Goal: Task Accomplishment & Management: Manage account settings

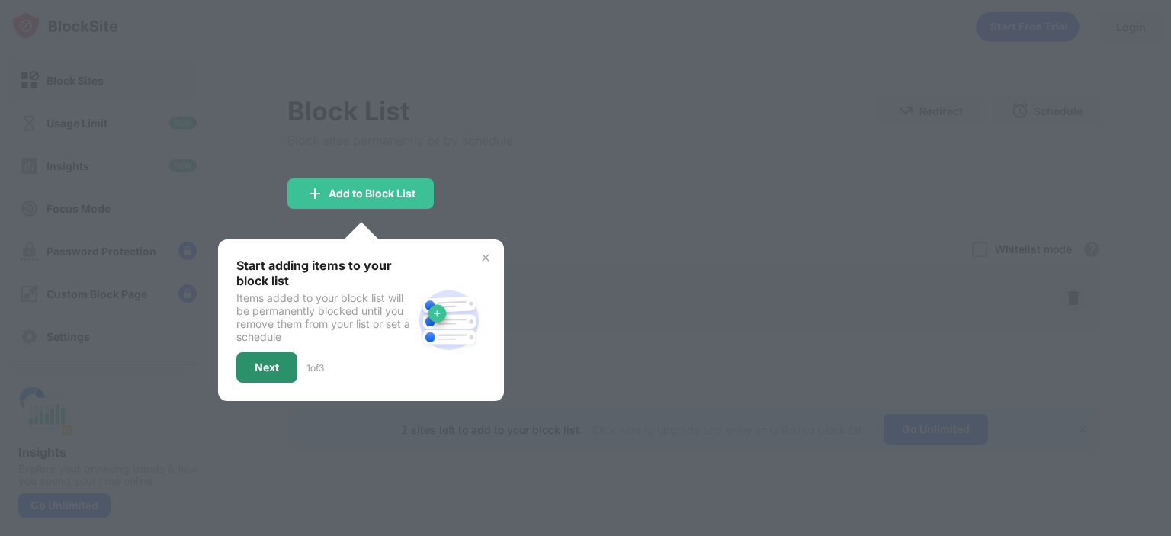
click at [267, 362] on div "Next" at bounding box center [267, 367] width 24 height 12
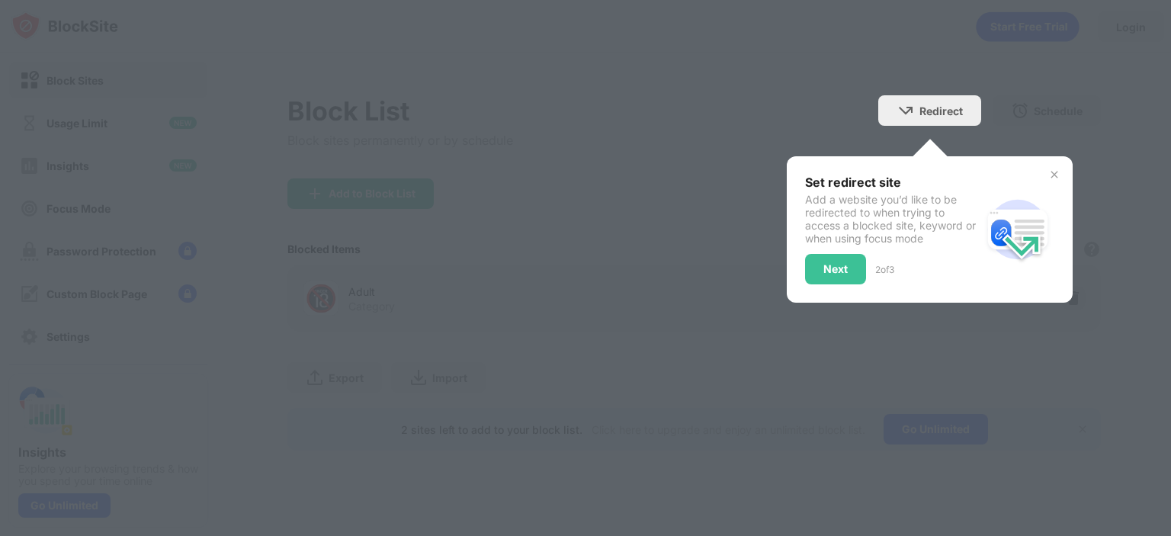
click at [497, 274] on div at bounding box center [585, 268] width 1171 height 536
click at [1053, 167] on div "Set redirect site Add a website you’d like to be redirected to when trying to a…" at bounding box center [930, 229] width 286 height 146
click at [1052, 171] on img at bounding box center [1055, 175] width 12 height 12
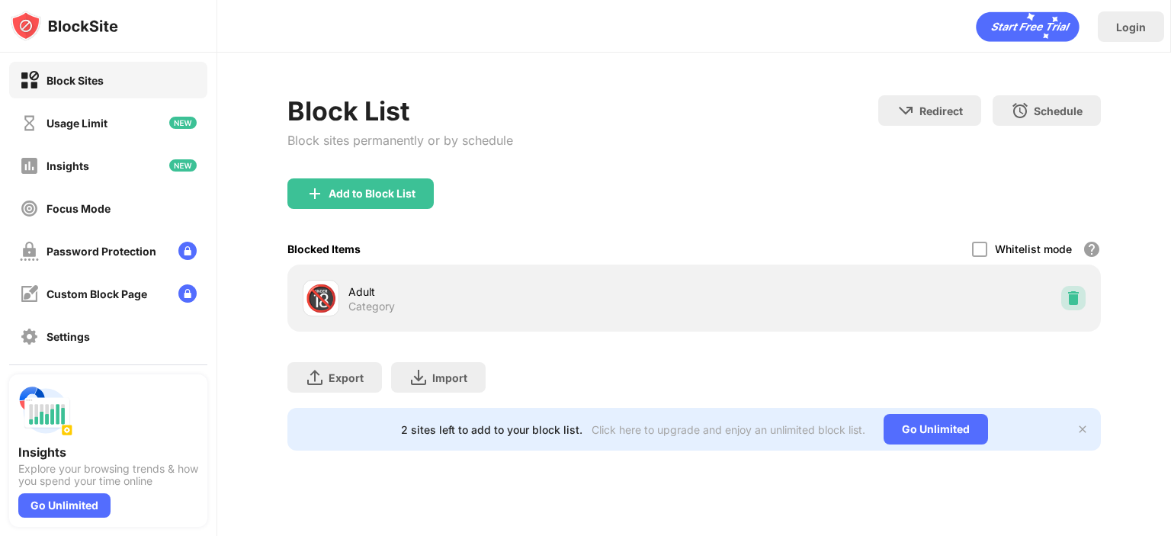
click at [1070, 303] on img at bounding box center [1073, 298] width 15 height 15
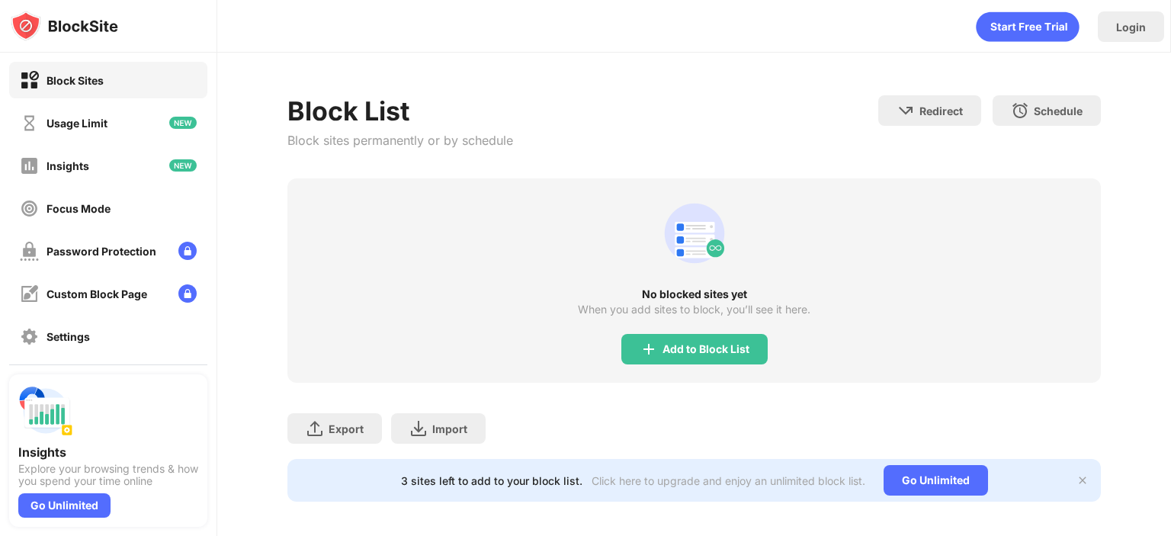
scroll to position [18, 0]
